Goal: Find specific page/section

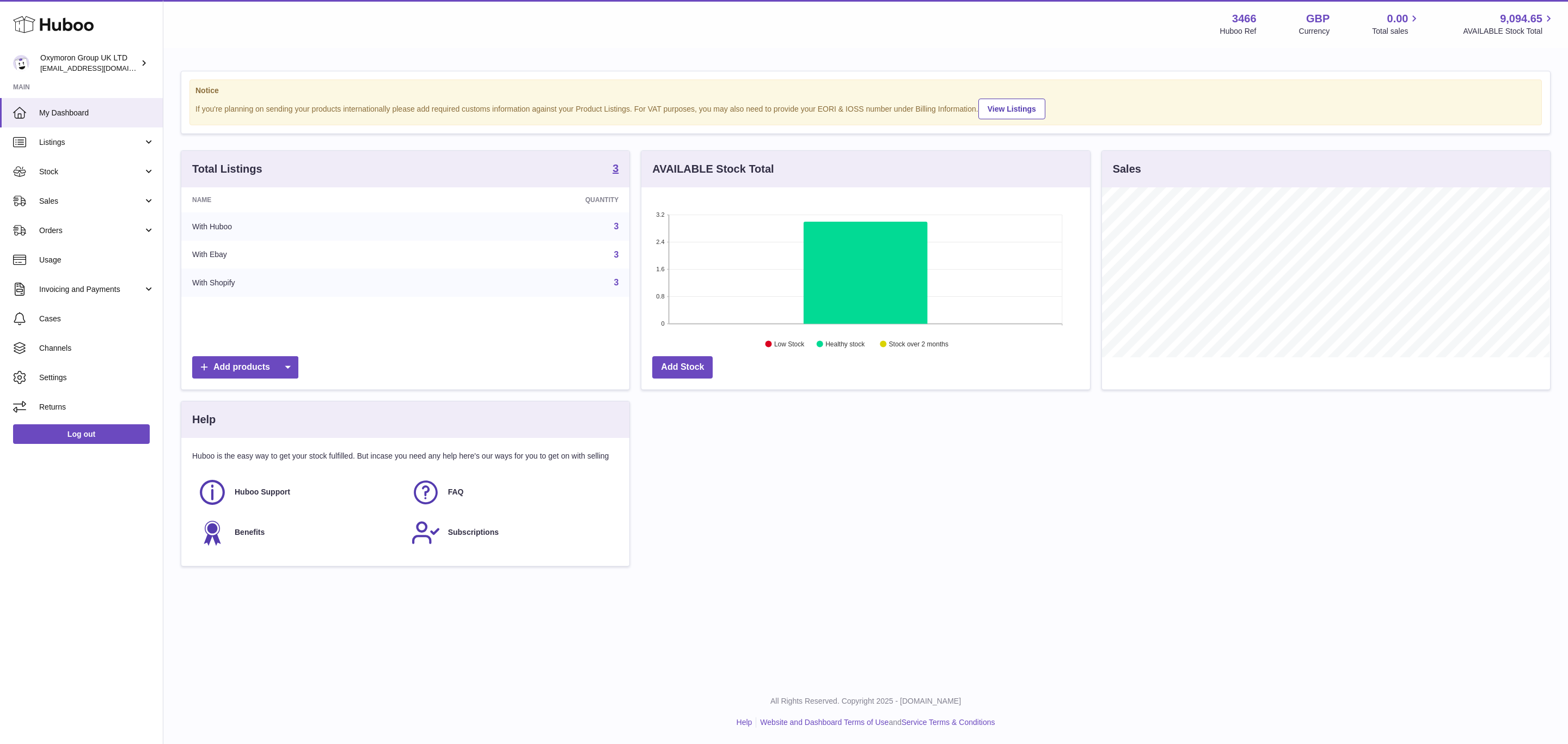
scroll to position [170, 447]
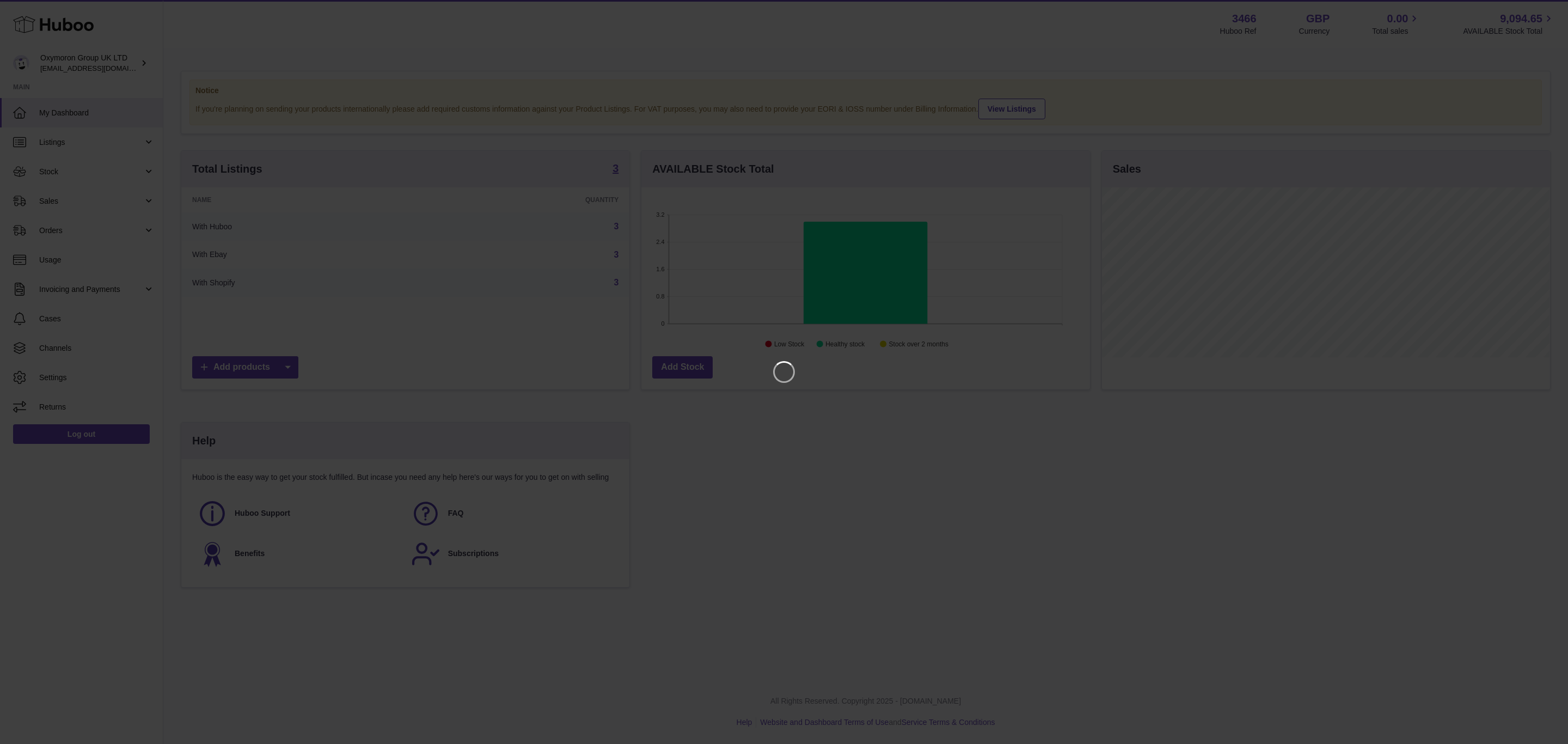
click at [614, 167] on iframe at bounding box center [784, 372] width 1524 height 700
click at [848, 254] on iframe at bounding box center [784, 372] width 1524 height 700
click at [1540, 13] on icon "Close" at bounding box center [1539, 9] width 13 height 13
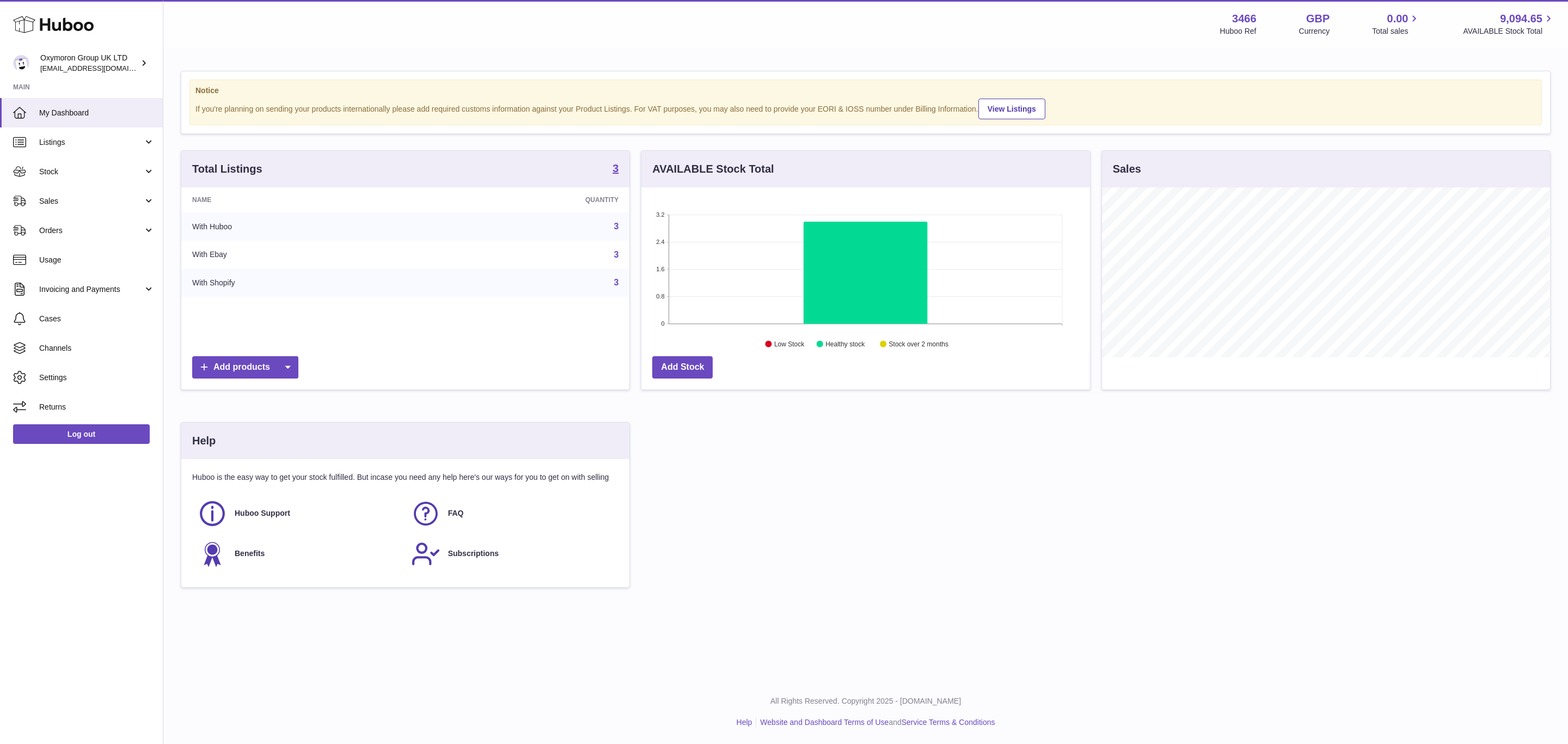
click at [610, 161] on div "Total Listings 3" at bounding box center [405, 169] width 448 height 37
click at [611, 167] on div "Total Listings 3" at bounding box center [405, 169] width 448 height 37
click at [614, 173] on strong "3" at bounding box center [615, 168] width 6 height 11
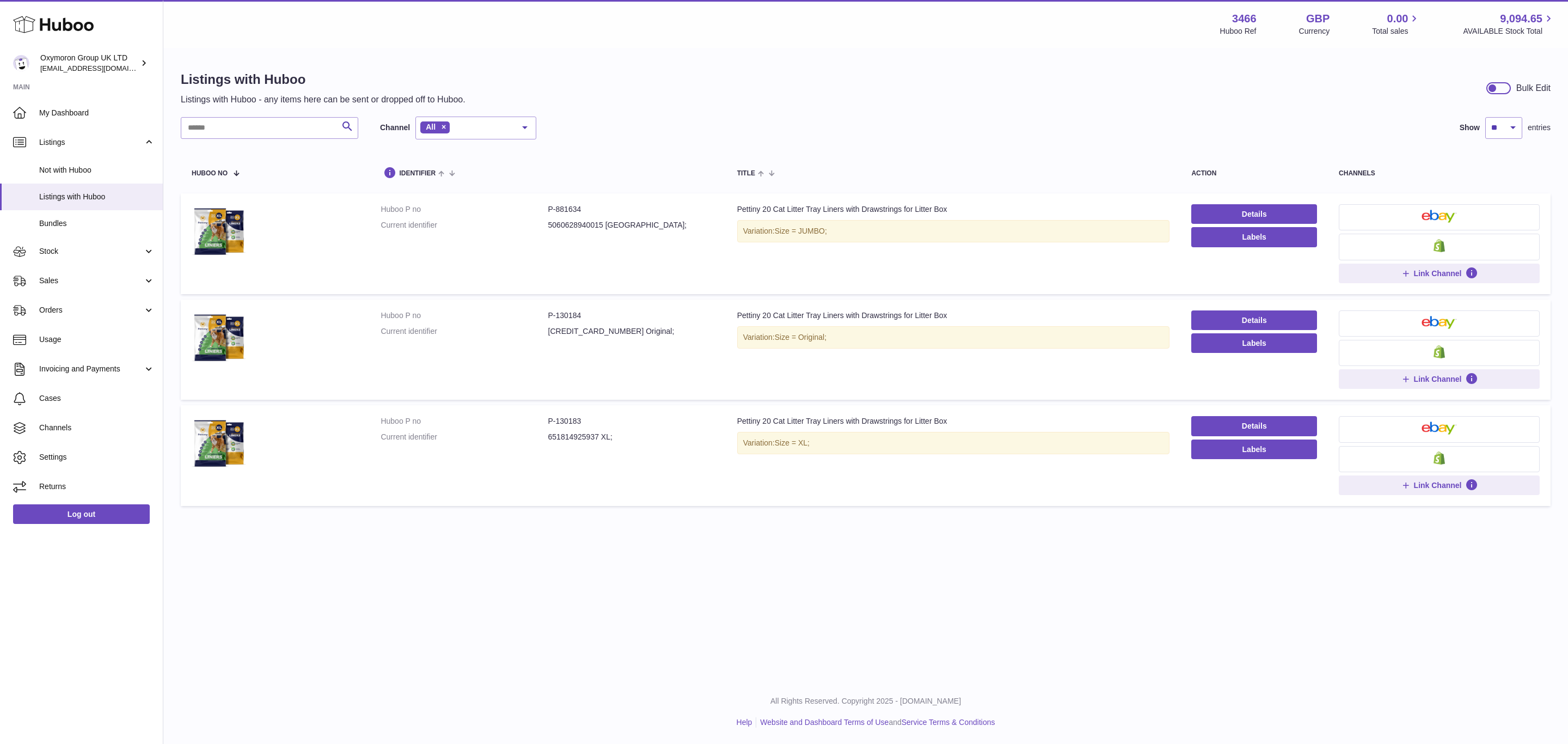
click at [804, 41] on div "Menu Huboo 3466 Huboo Ref GBP Currency 0.00 Total sales 9,094.65 AVAILABLE Stoc…" at bounding box center [866, 24] width 1405 height 48
click at [531, 49] on div "Listings with Huboo Listings with Huboo - any items here can be sent or dropped…" at bounding box center [866, 290] width 1405 height 484
